Goal: Task Accomplishment & Management: Use online tool/utility

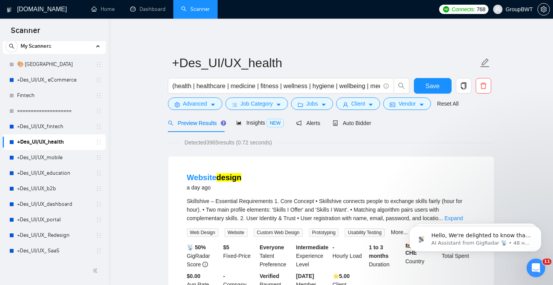
scroll to position [942, 0]
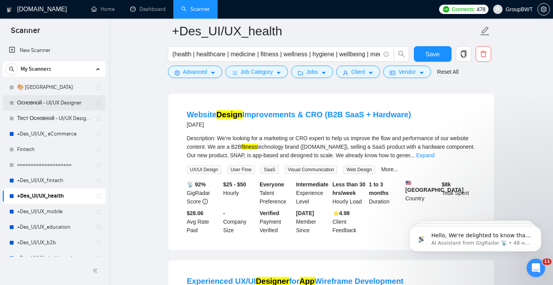
click at [46, 103] on link "Основной - UI/UX Designer" at bounding box center [54, 103] width 74 height 16
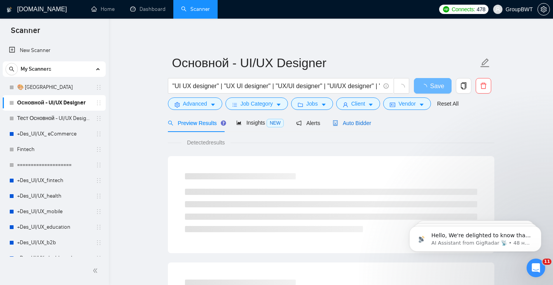
click at [347, 125] on span "Auto Bidder" at bounding box center [352, 123] width 38 height 6
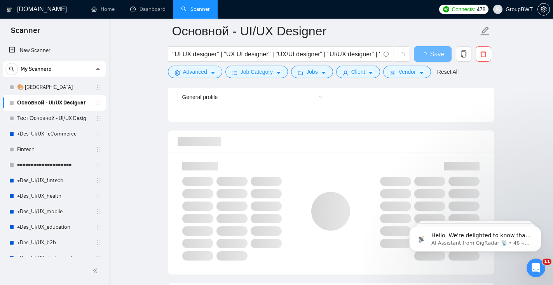
scroll to position [312, 0]
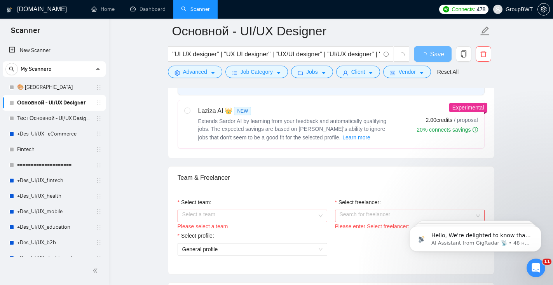
click at [297, 216] on input "Select team:" at bounding box center [249, 216] width 135 height 12
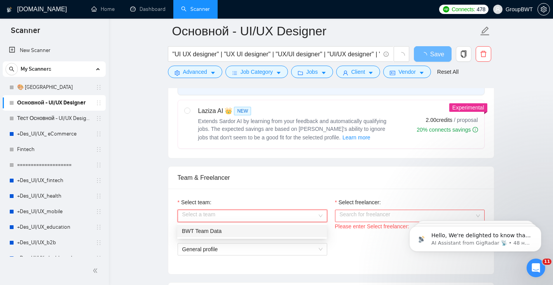
click at [265, 234] on div "BWT Team Data" at bounding box center [252, 231] width 140 height 9
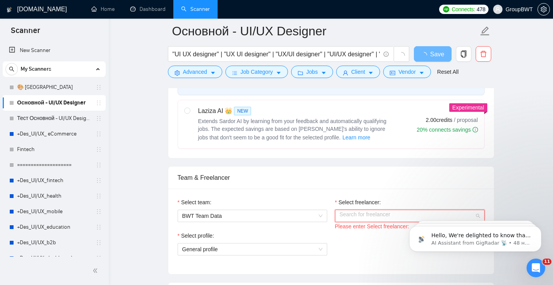
click at [364, 218] on input "Select freelancer:" at bounding box center [407, 216] width 135 height 12
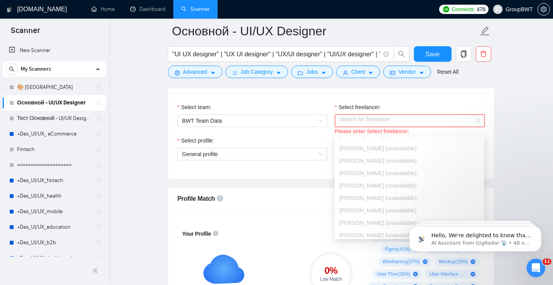
scroll to position [59, 0]
